Goal: Task Accomplishment & Management: Manage account settings

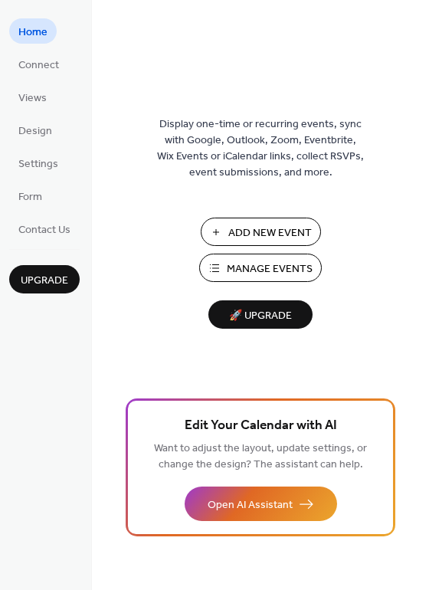
click at [40, 37] on span "Home" at bounding box center [32, 33] width 29 height 16
click at [47, 67] on span "Connect" at bounding box center [38, 66] width 41 height 16
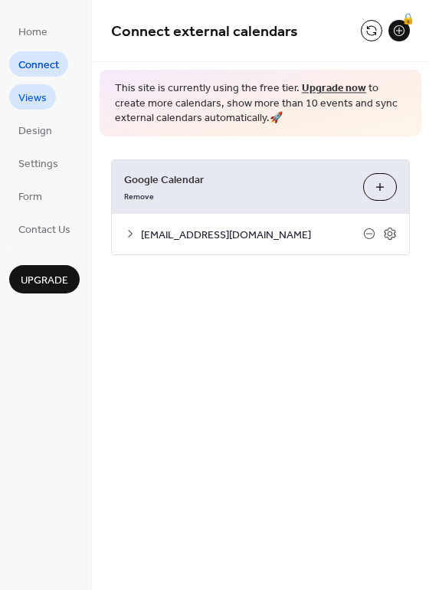
click at [33, 100] on span "Views" at bounding box center [32, 98] width 28 height 16
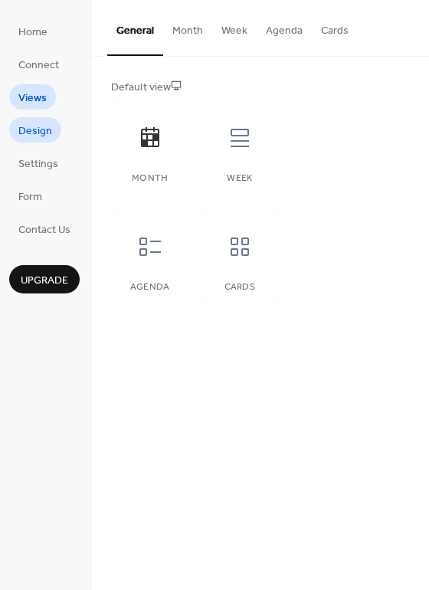
click at [25, 128] on span "Design" at bounding box center [35, 131] width 34 height 16
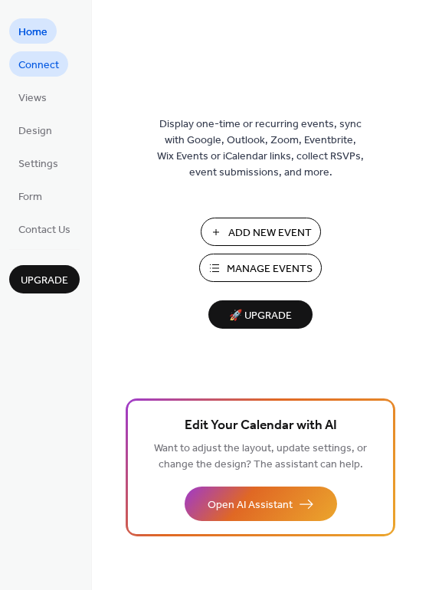
click at [47, 68] on span "Connect" at bounding box center [38, 66] width 41 height 16
click at [44, 61] on span "Connect" at bounding box center [38, 66] width 41 height 16
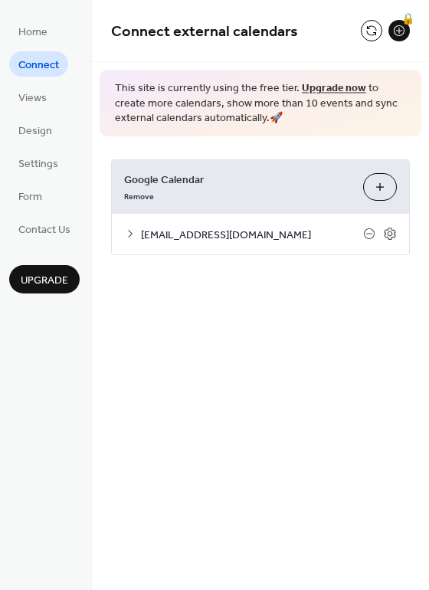
click at [274, 237] on span "[EMAIL_ADDRESS][DOMAIN_NAME]" at bounding box center [252, 235] width 222 height 16
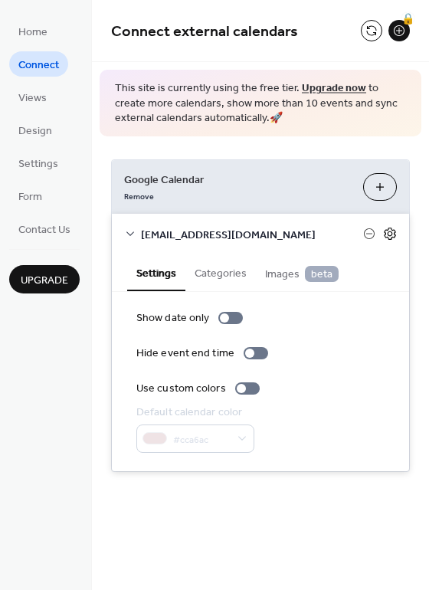
click at [390, 238] on icon at bounding box center [390, 234] width 14 height 14
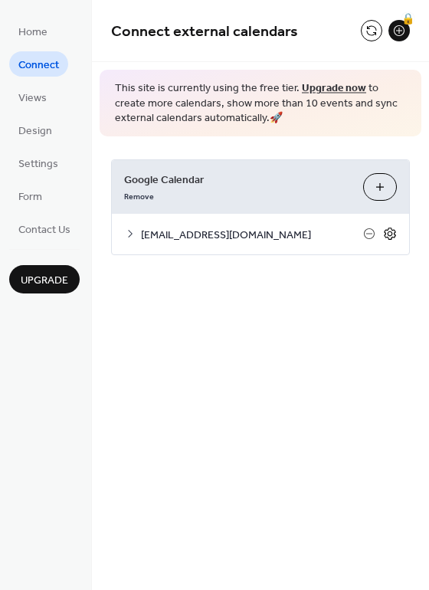
click at [390, 238] on icon at bounding box center [390, 234] width 14 height 14
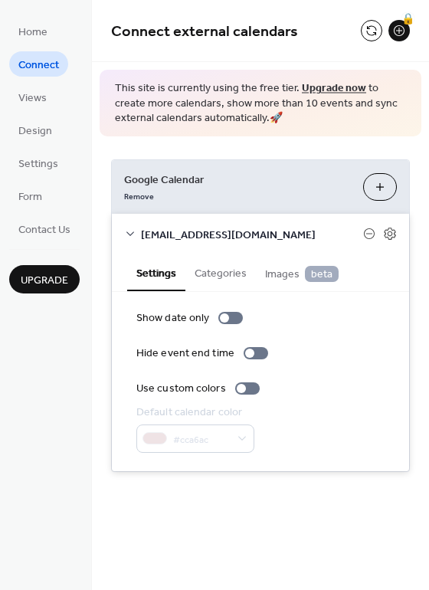
click at [153, 277] on button "Settings" at bounding box center [156, 273] width 58 height 37
click at [174, 235] on span "[EMAIL_ADDRESS][DOMAIN_NAME]" at bounding box center [252, 235] width 222 height 16
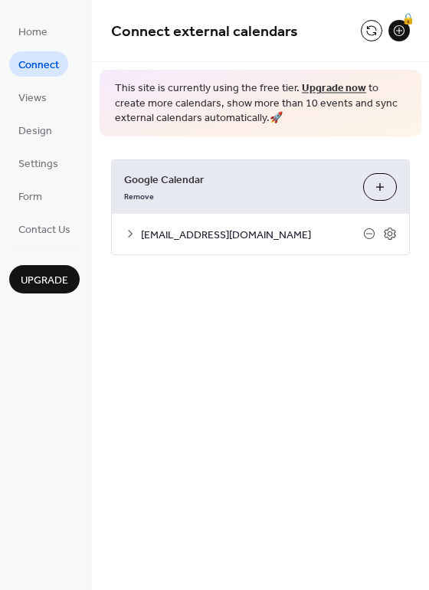
click at [174, 235] on span "[EMAIL_ADDRESS][DOMAIN_NAME]" at bounding box center [252, 235] width 222 height 16
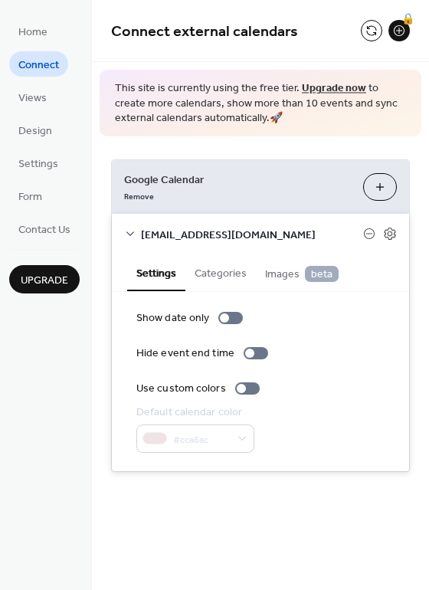
click at [345, 337] on div "Show date only Hide event end time Use custom colors Default calendar color #cc…" at bounding box center [260, 382] width 248 height 143
drag, startPoint x: 348, startPoint y: 340, endPoint x: 303, endPoint y: 327, distance: 47.1
click at [303, 327] on div "Show date only Hide event end time Use custom colors Default calendar color #cc…" at bounding box center [260, 382] width 248 height 143
click at [32, 100] on span "Views" at bounding box center [32, 98] width 28 height 16
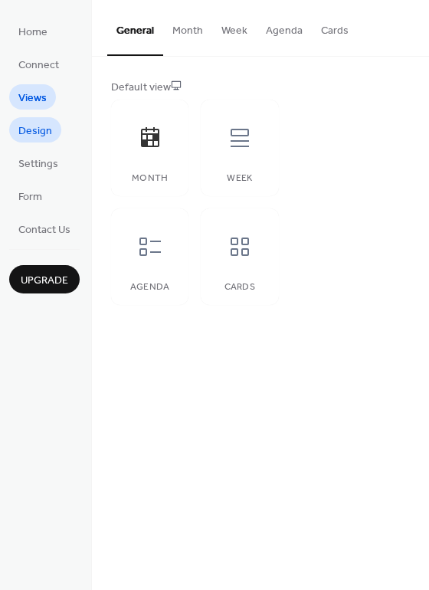
click at [49, 132] on span "Design" at bounding box center [35, 131] width 34 height 16
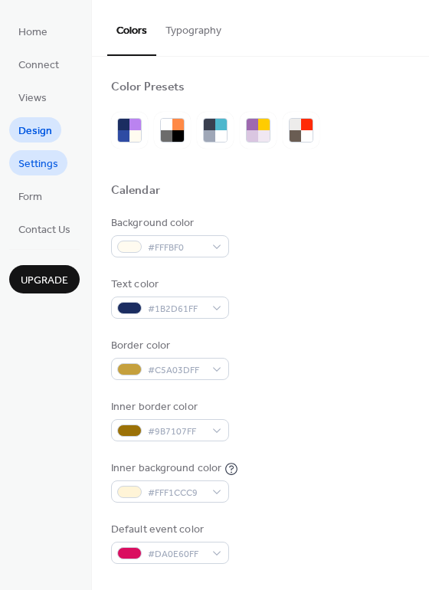
click at [36, 160] on span "Settings" at bounding box center [38, 164] width 40 height 16
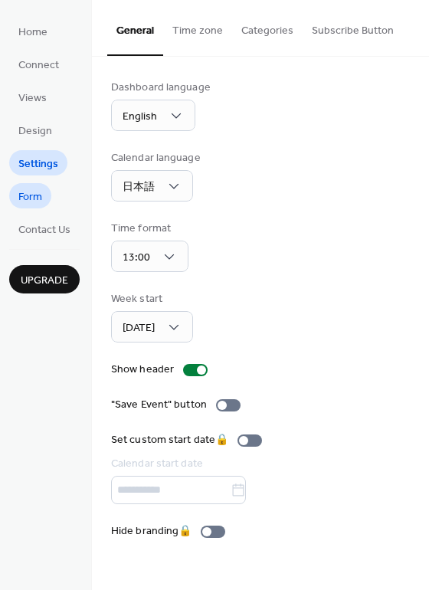
click at [29, 202] on span "Form" at bounding box center [30, 197] width 24 height 16
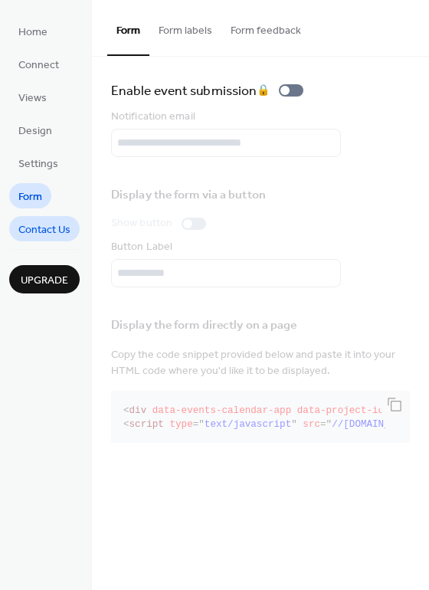
click at [54, 231] on span "Contact Us" at bounding box center [44, 230] width 52 height 16
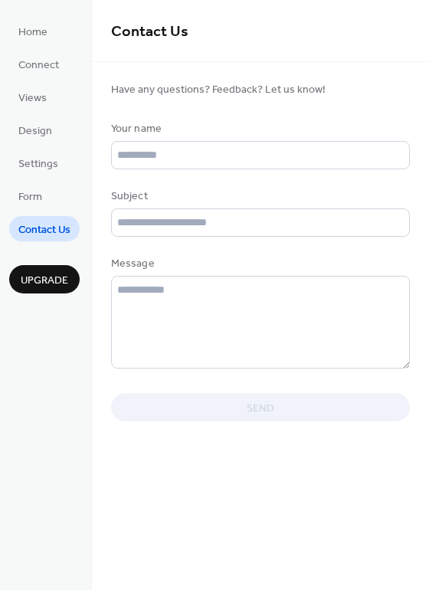
click at [45, 278] on span "Upgrade" at bounding box center [45, 281] width 48 height 16
click at [48, 31] on link "Home" at bounding box center [33, 30] width 48 height 25
